Goal: Task Accomplishment & Management: Manage account settings

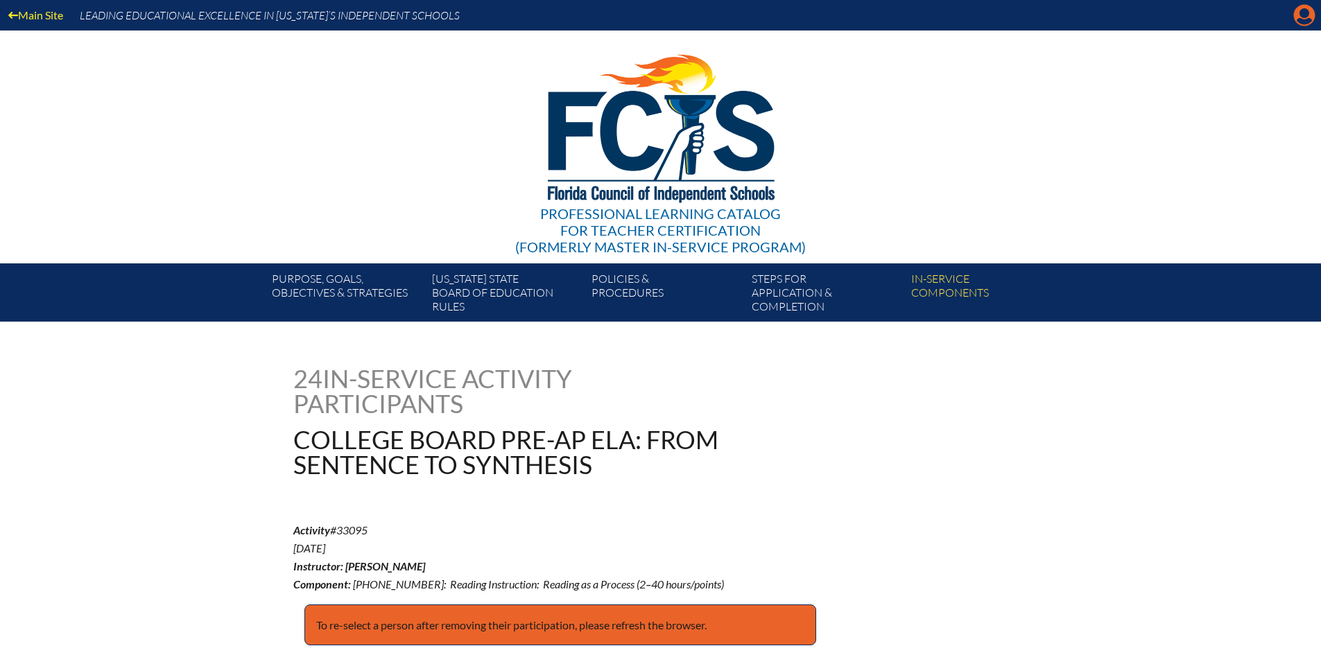
click at [1296, 17] on icon at bounding box center [1304, 15] width 21 height 21
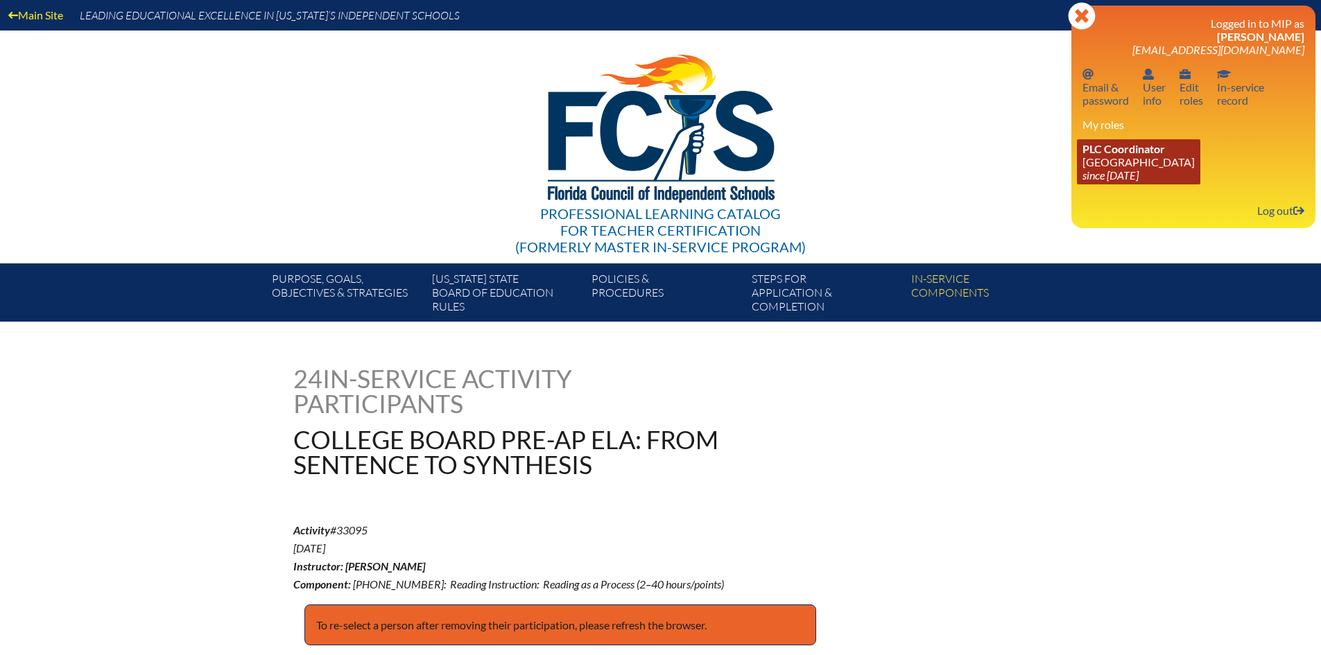
click at [1139, 155] on span "PLC Coordinator" at bounding box center [1123, 148] width 83 height 13
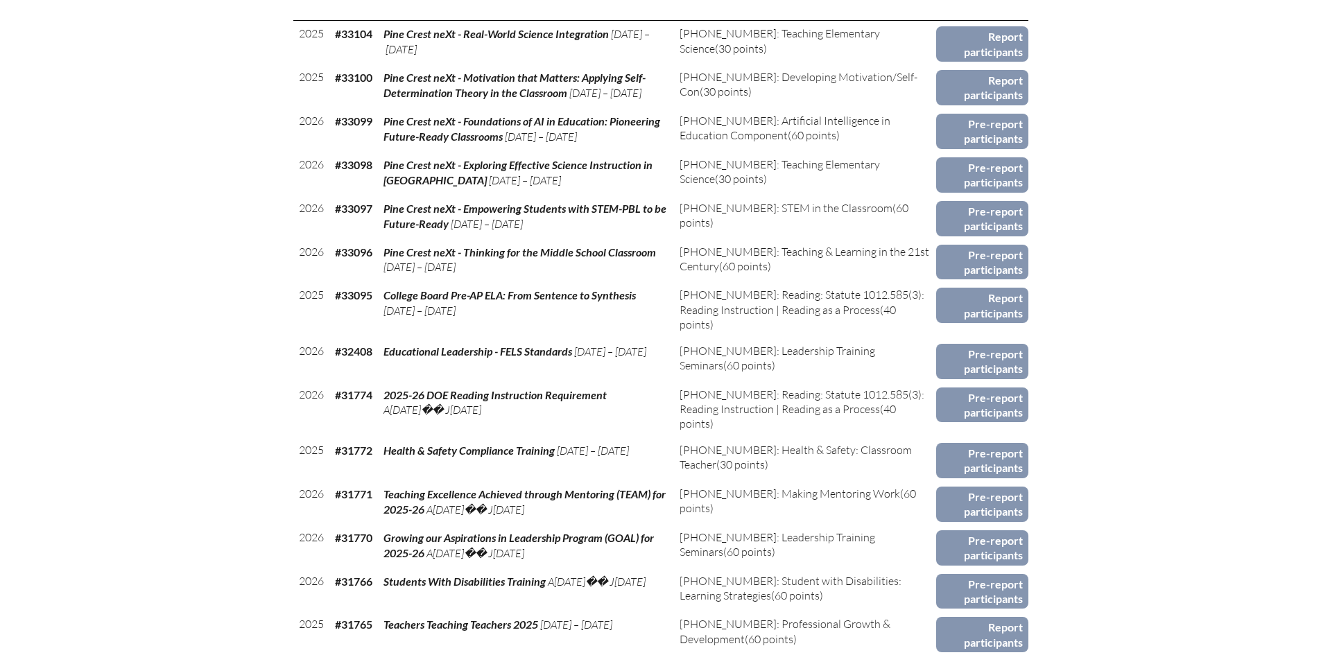
scroll to position [832, 0]
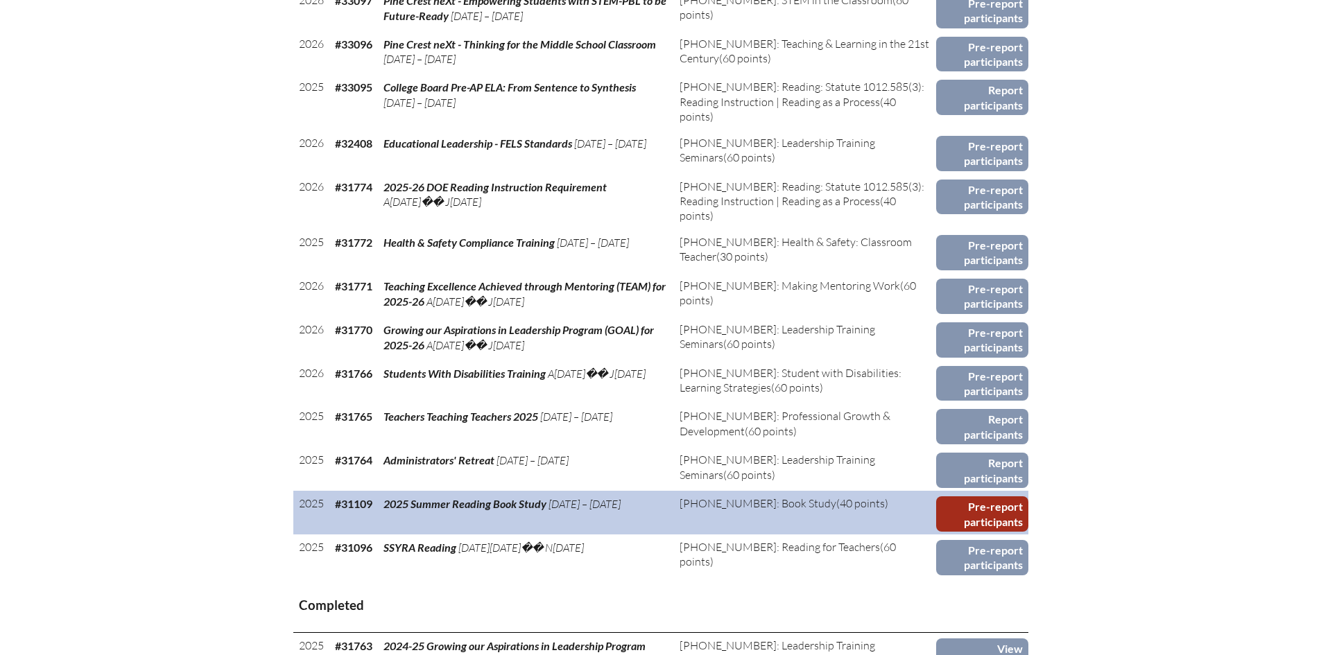
click at [998, 512] on link "Pre-report participants" at bounding box center [982, 513] width 92 height 35
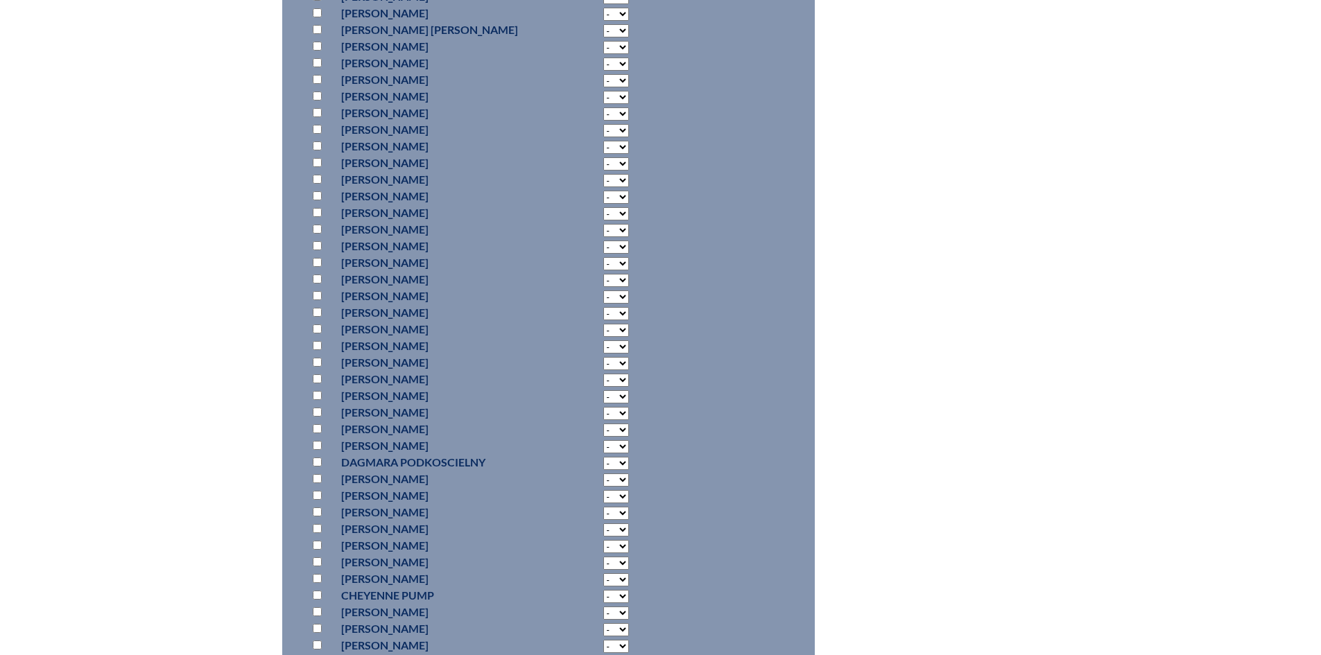
scroll to position [7558, 0]
click at [318, 486] on input "checkbox" at bounding box center [317, 481] width 9 height 9
checkbox input "true"
drag, startPoint x: 559, startPoint y: 504, endPoint x: 569, endPoint y: 499, distance: 11.2
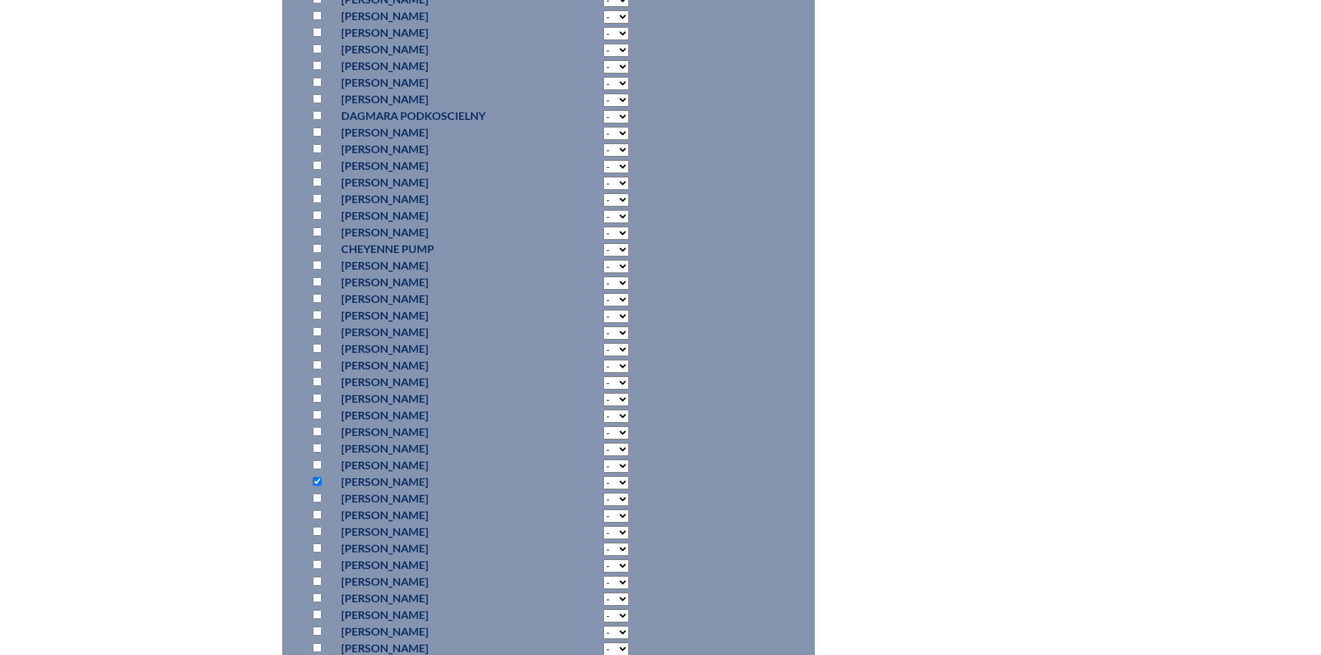
select select "15"
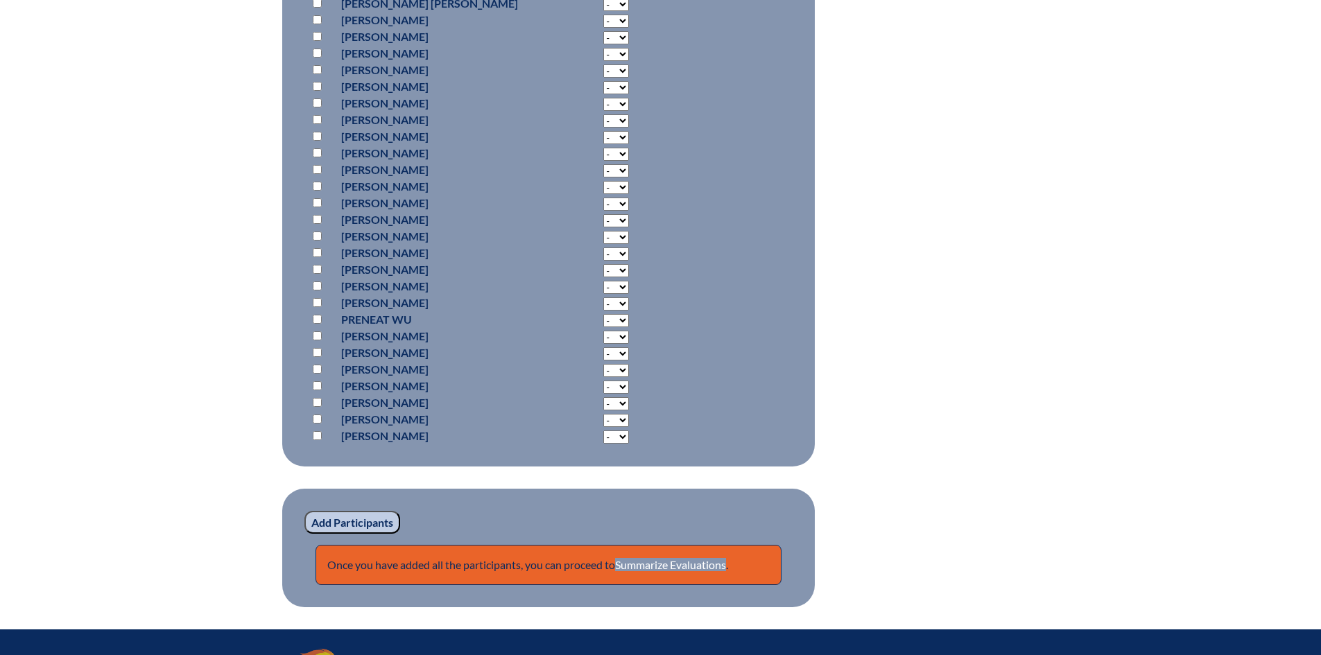
click at [349, 535] on input "Add Participants" at bounding box center [352, 523] width 96 height 24
